Goal: Task Accomplishment & Management: Use online tool/utility

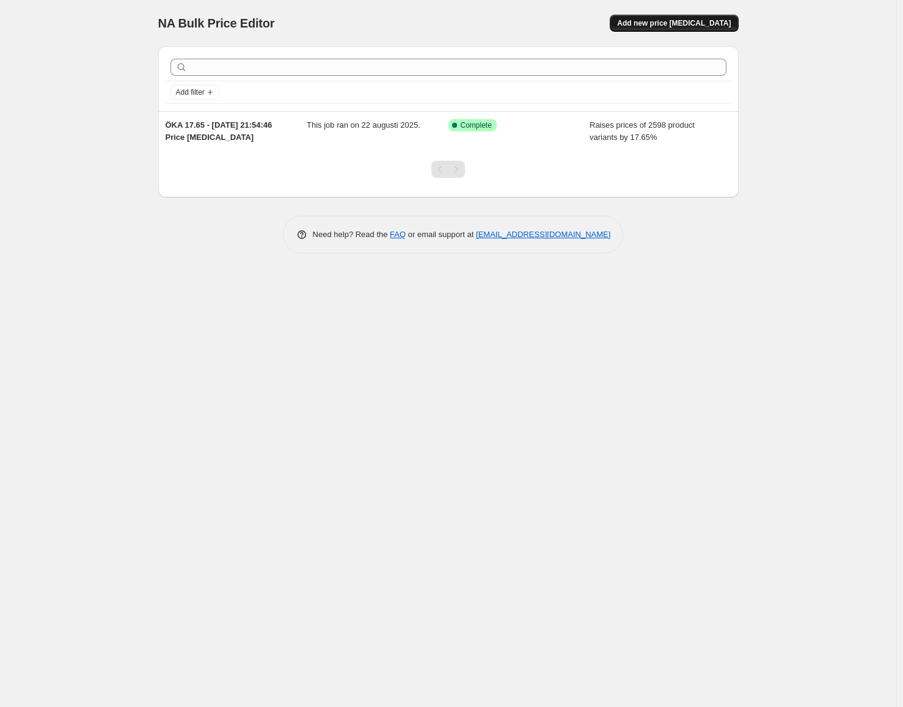
click at [693, 19] on span "Add new price [MEDICAL_DATA]" at bounding box center [674, 23] width 114 height 10
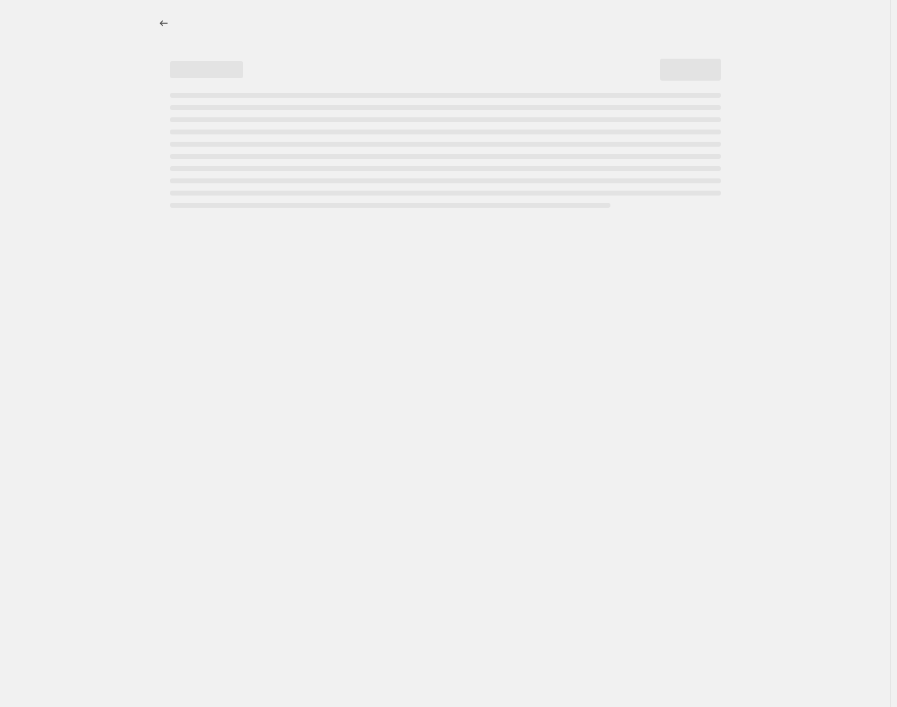
select select "percentage"
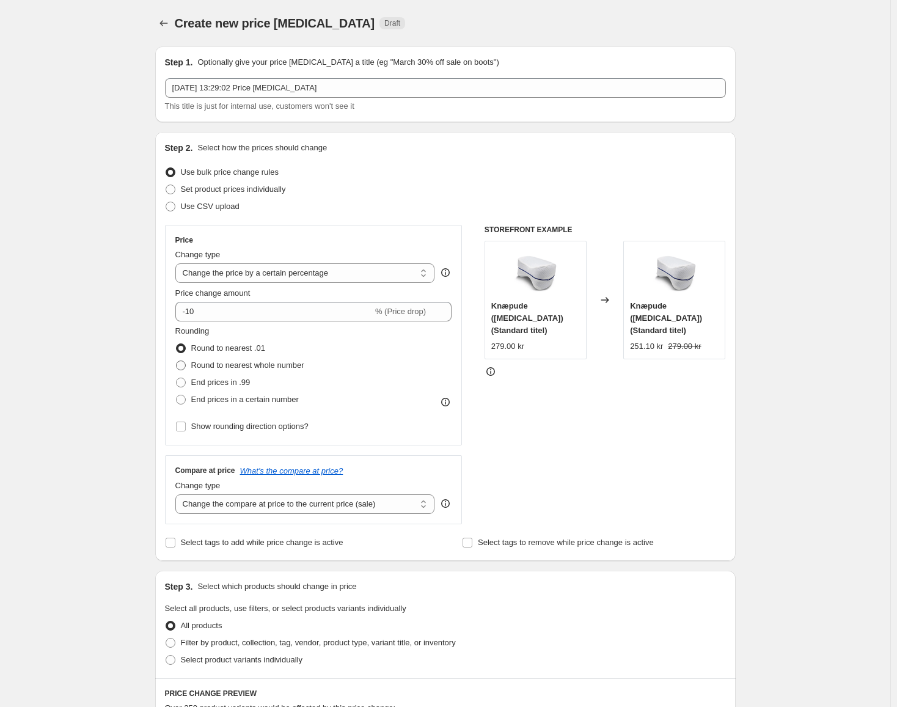
click at [232, 368] on span "Round to nearest whole number" at bounding box center [247, 364] width 113 height 9
click at [177, 361] on input "Round to nearest whole number" at bounding box center [176, 360] width 1 height 1
radio input "true"
click at [224, 379] on span "End prices in .99" at bounding box center [220, 382] width 59 height 9
click at [177, 378] on input "End prices in .99" at bounding box center [176, 378] width 1 height 1
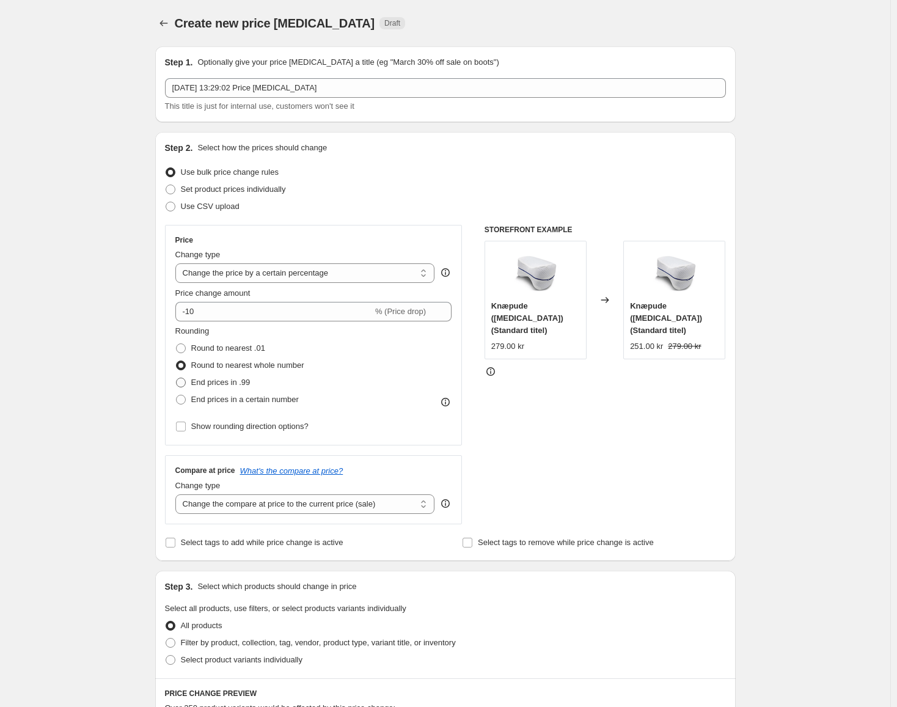
radio input "true"
click at [250, 401] on span "End prices in a certain number" at bounding box center [245, 399] width 108 height 9
click at [177, 395] on input "End prices in a certain number" at bounding box center [176, 395] width 1 height 1
radio input "true"
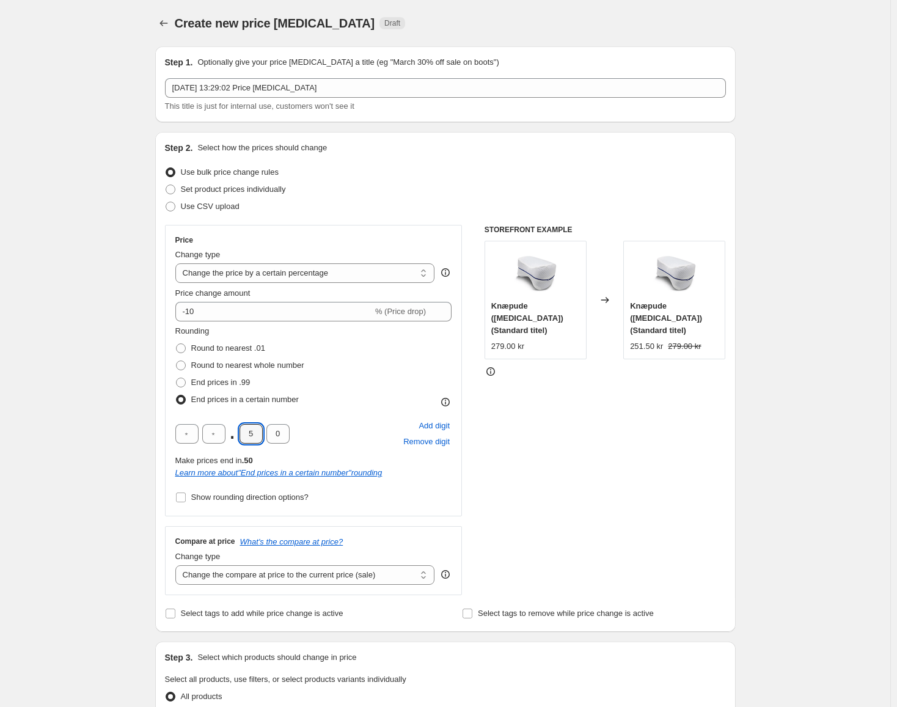
drag, startPoint x: 261, startPoint y: 430, endPoint x: 238, endPoint y: 430, distance: 22.6
click at [240, 430] on div ". 5 0" at bounding box center [232, 434] width 114 height 20
type input "9"
drag, startPoint x: 284, startPoint y: 433, endPoint x: 262, endPoint y: 432, distance: 22.0
click at [269, 431] on input "0" at bounding box center [277, 434] width 23 height 20
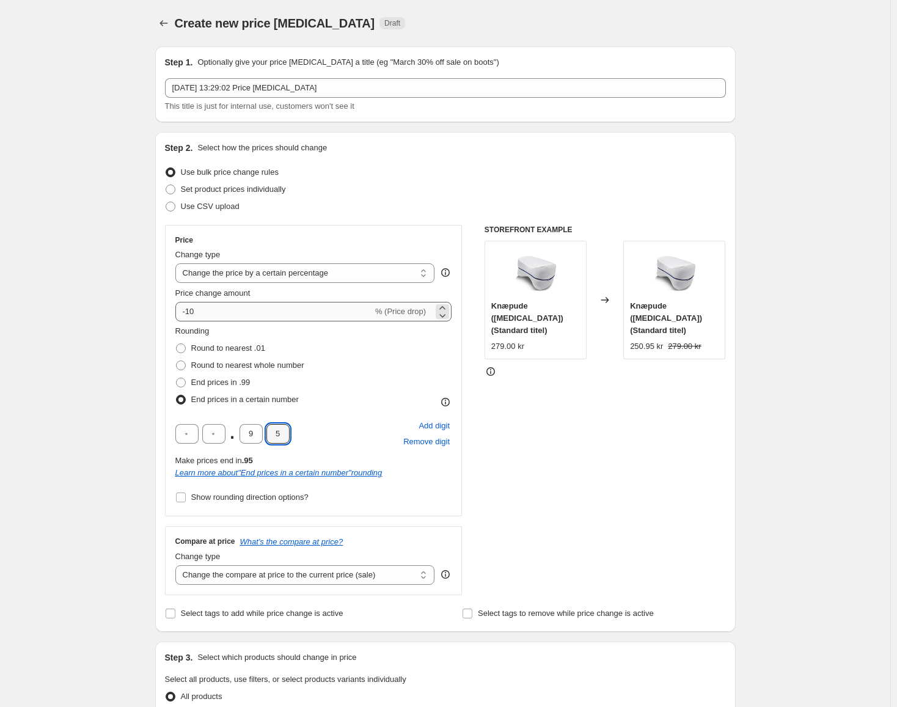
type input "5"
click at [286, 315] on input "-10" at bounding box center [273, 312] width 197 height 20
type input "-1"
type input "-30"
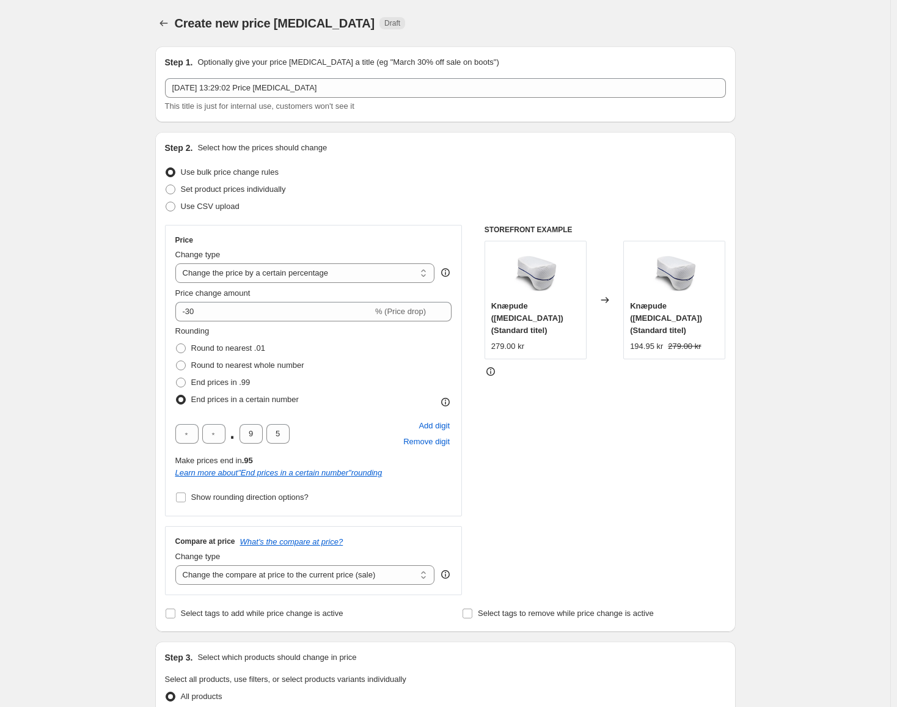
click at [609, 404] on div "STOREFRONT EXAMPLE Knæpude ([MEDICAL_DATA]) (Standard titel) 279.00 kr Changed …" at bounding box center [605, 410] width 241 height 370
click at [193, 434] on input "text" at bounding box center [186, 434] width 23 height 20
drag, startPoint x: 244, startPoint y: 431, endPoint x: 262, endPoint y: 431, distance: 18.3
click at [262, 431] on input "9" at bounding box center [251, 434] width 23 height 20
drag, startPoint x: 260, startPoint y: 428, endPoint x: 246, endPoint y: 430, distance: 13.5
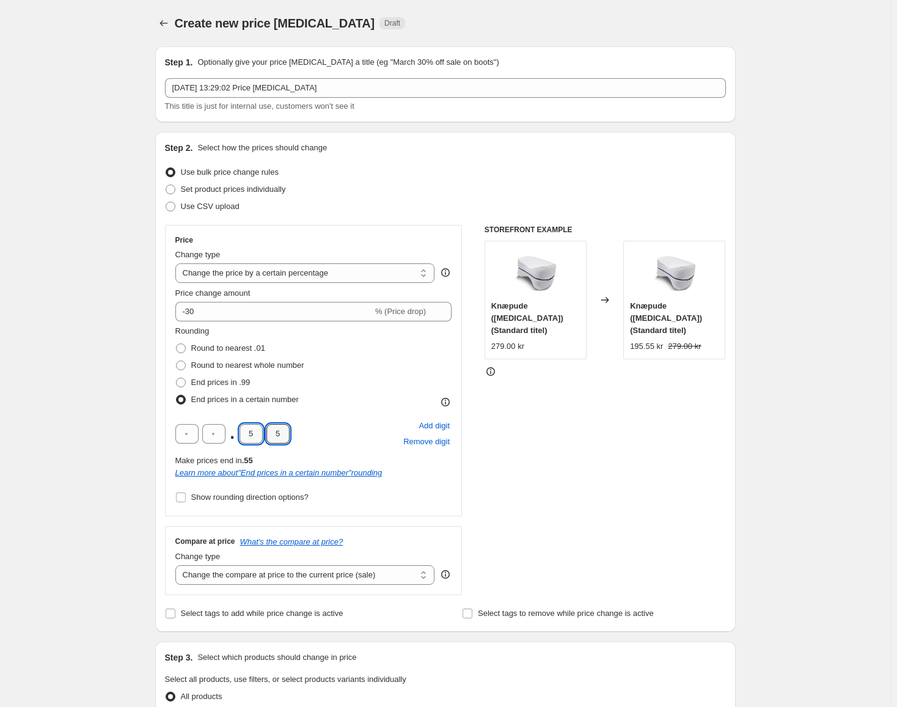
click at [246, 430] on input "5" at bounding box center [251, 434] width 23 height 20
type input "0"
drag, startPoint x: 283, startPoint y: 431, endPoint x: 263, endPoint y: 426, distance: 20.2
click at [261, 430] on div ". 0 5" at bounding box center [232, 434] width 114 height 20
type input "0"
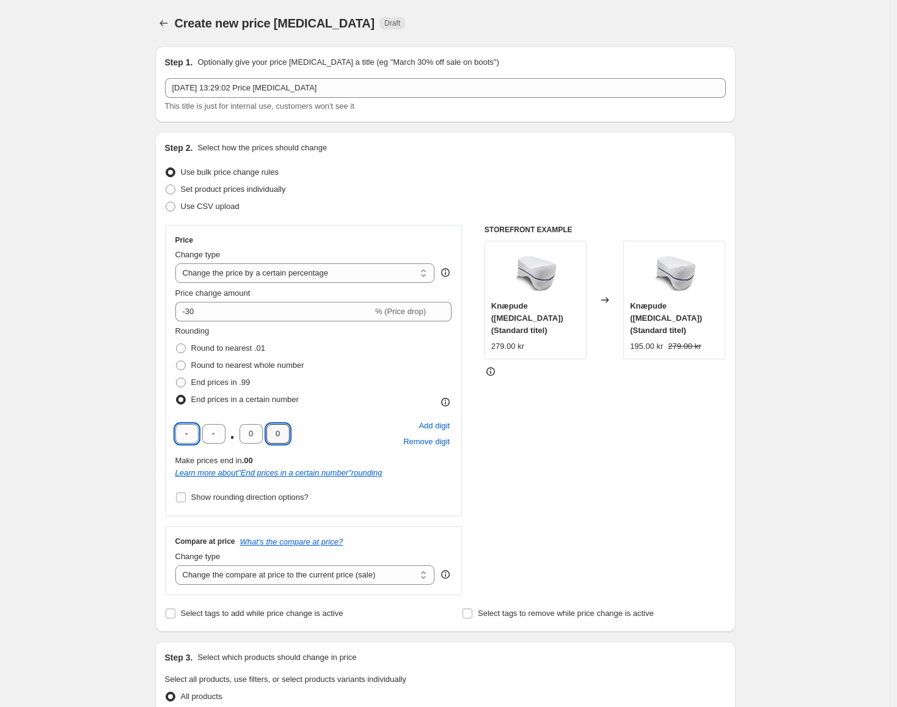
click at [195, 434] on input "text" at bounding box center [186, 434] width 23 height 20
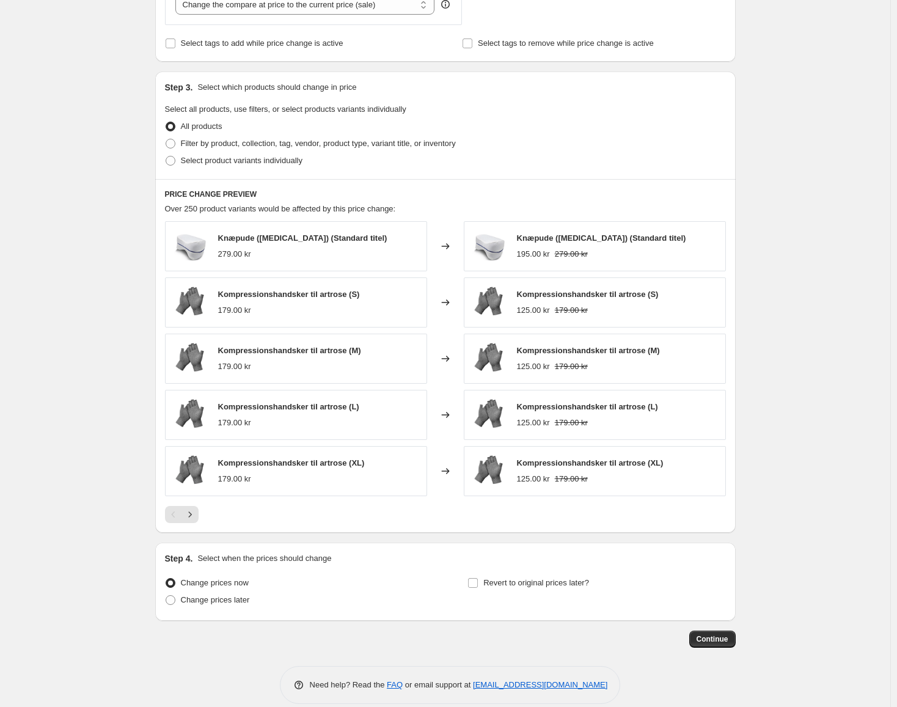
scroll to position [586, 0]
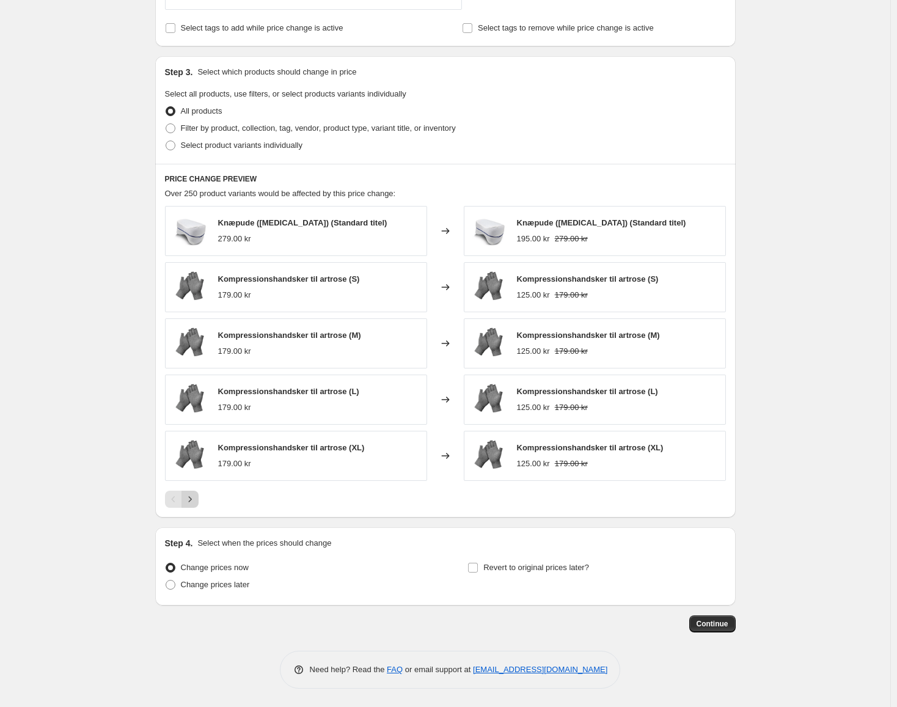
click at [191, 494] on icon "Next" at bounding box center [190, 499] width 12 height 12
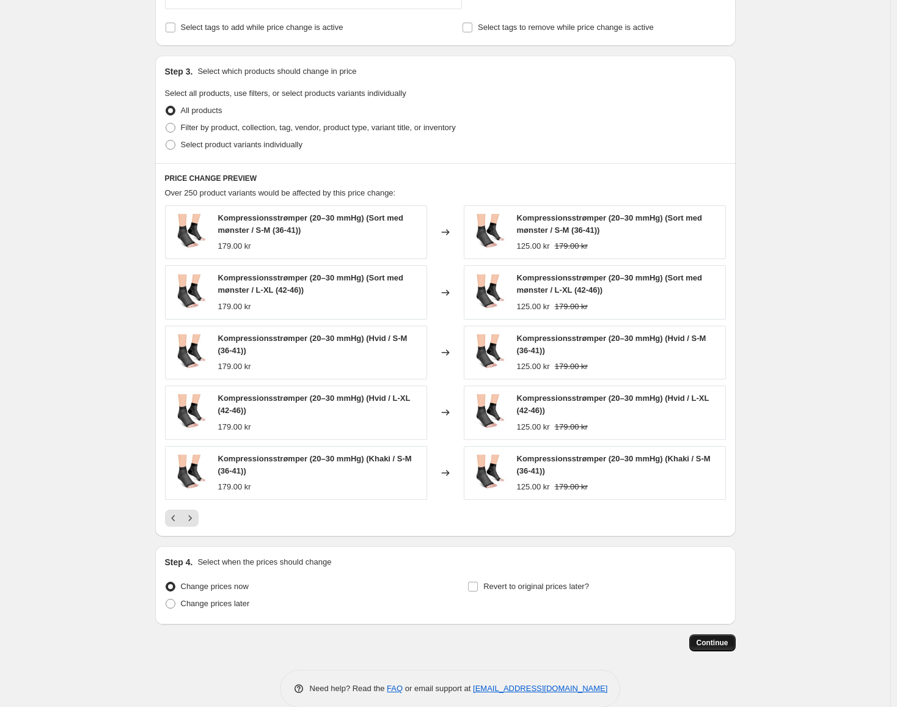
click at [723, 639] on span "Continue" at bounding box center [713, 643] width 32 height 10
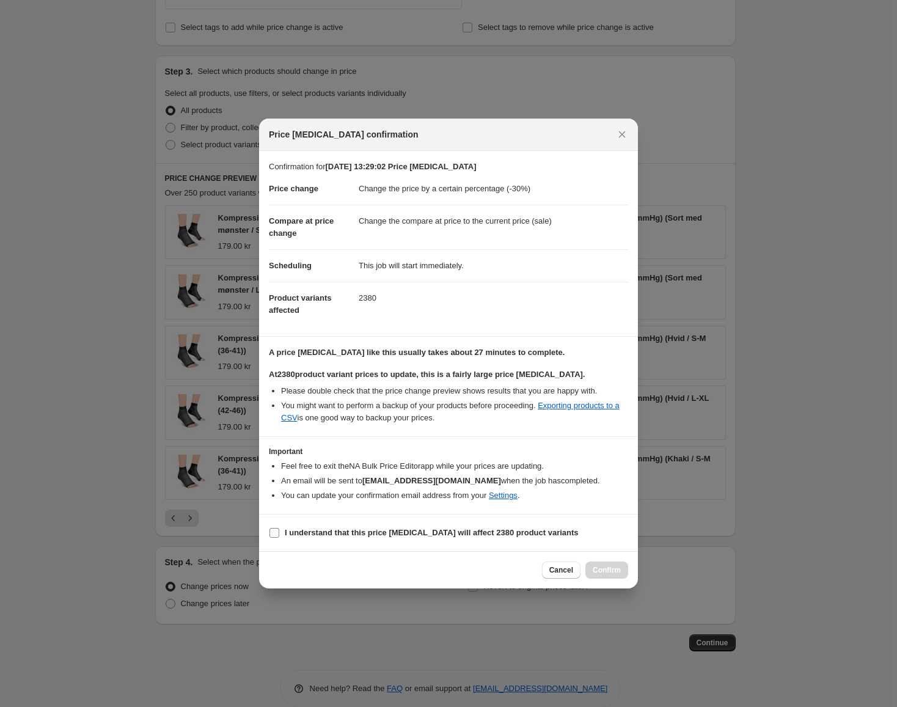
click at [414, 528] on b "I understand that this price [MEDICAL_DATA] will affect 2380 product variants" at bounding box center [432, 532] width 294 height 9
click at [279, 528] on input "I understand that this price [MEDICAL_DATA] will affect 2380 product variants" at bounding box center [274, 533] width 10 height 10
checkbox input "true"
click at [613, 569] on span "Confirm" at bounding box center [607, 570] width 28 height 10
